Goal: Task Accomplishment & Management: Complete application form

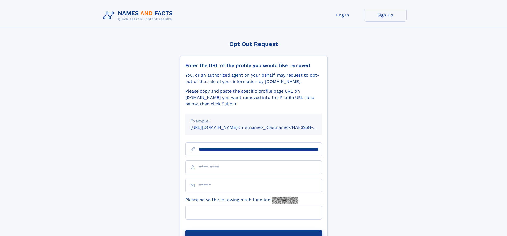
scroll to position [0, 70]
type input "**********"
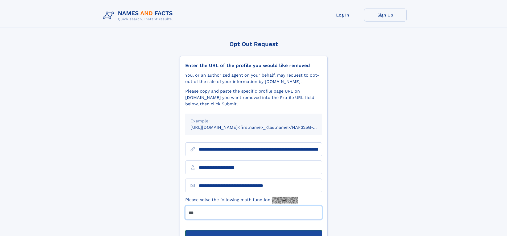
type input "***"
click at [254, 230] on button "Submit Opt Out Request" at bounding box center [253, 238] width 137 height 17
